Goal: Navigation & Orientation: Find specific page/section

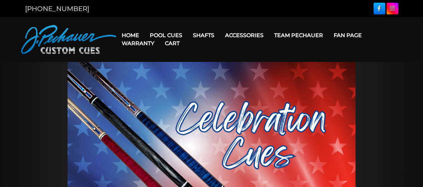
click at [133, 37] on link "Warranty" at bounding box center [137, 43] width 43 height 17
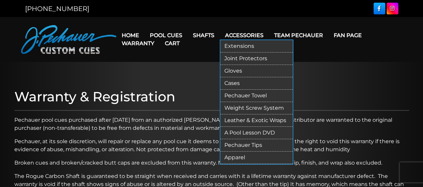
click at [243, 57] on link "Joint Protectors" at bounding box center [256, 59] width 72 height 12
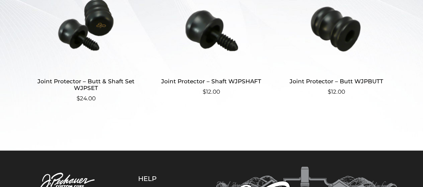
scroll to position [217, 0]
